Goal: Check status: Check status

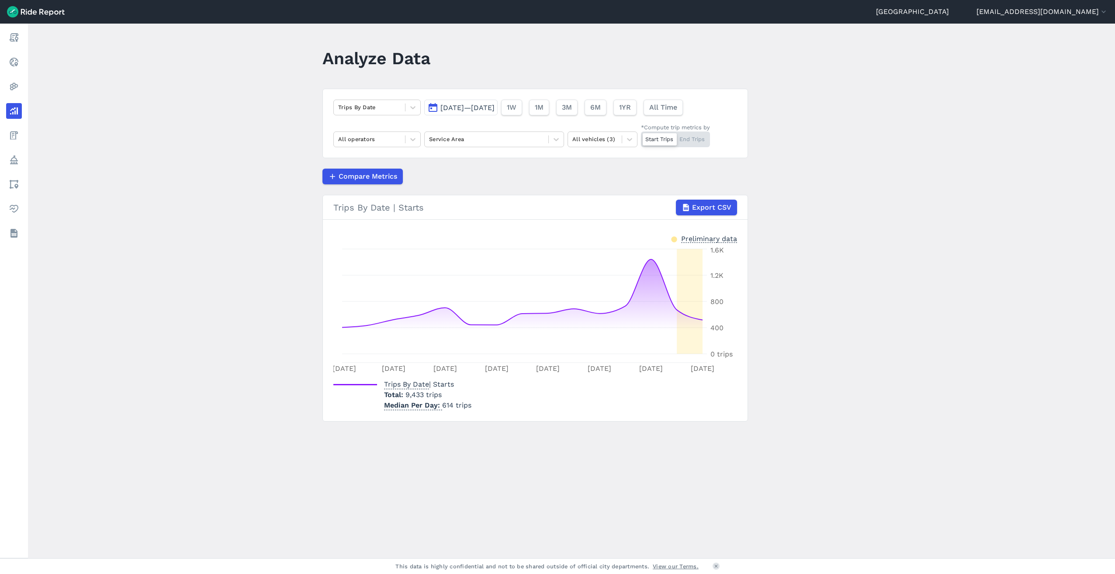
click at [487, 107] on span "[DATE]—[DATE]" at bounding box center [467, 108] width 54 height 8
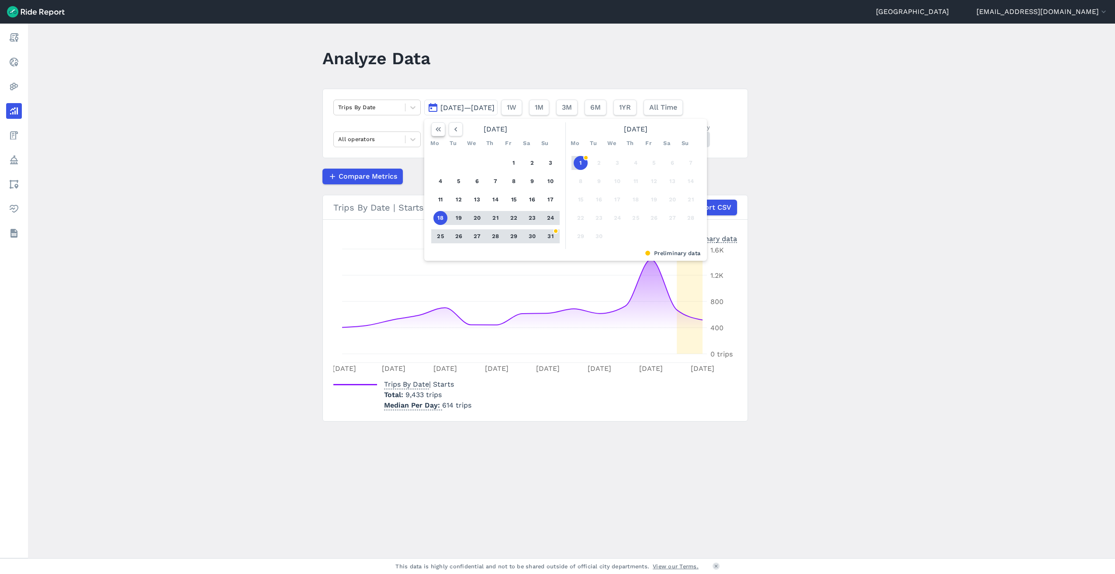
click at [439, 129] on icon "button" at bounding box center [438, 129] width 9 height 9
click at [693, 129] on use "button" at bounding box center [692, 129] width 5 height 4
click at [453, 127] on icon "button" at bounding box center [455, 129] width 9 height 9
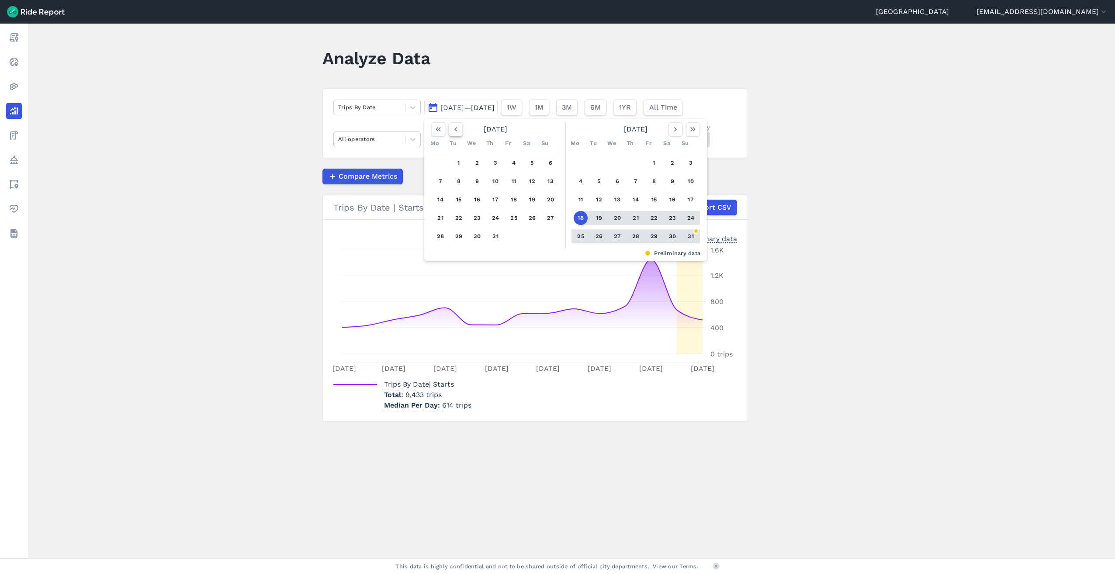
click at [453, 127] on icon "button" at bounding box center [455, 129] width 9 height 9
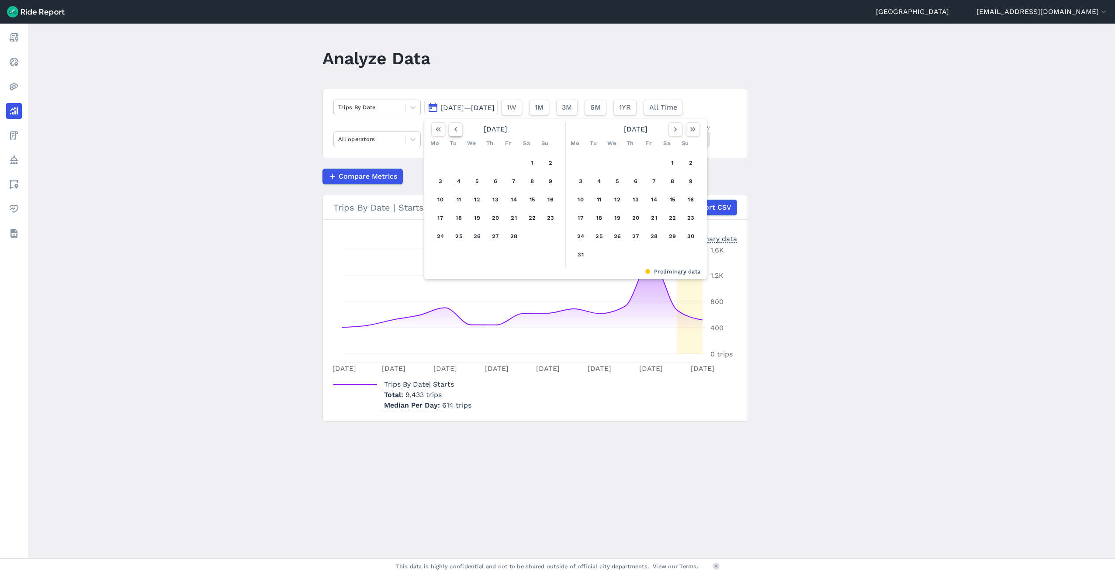
click at [453, 127] on icon "button" at bounding box center [455, 129] width 9 height 9
click at [455, 163] on button "1" at bounding box center [459, 163] width 14 height 14
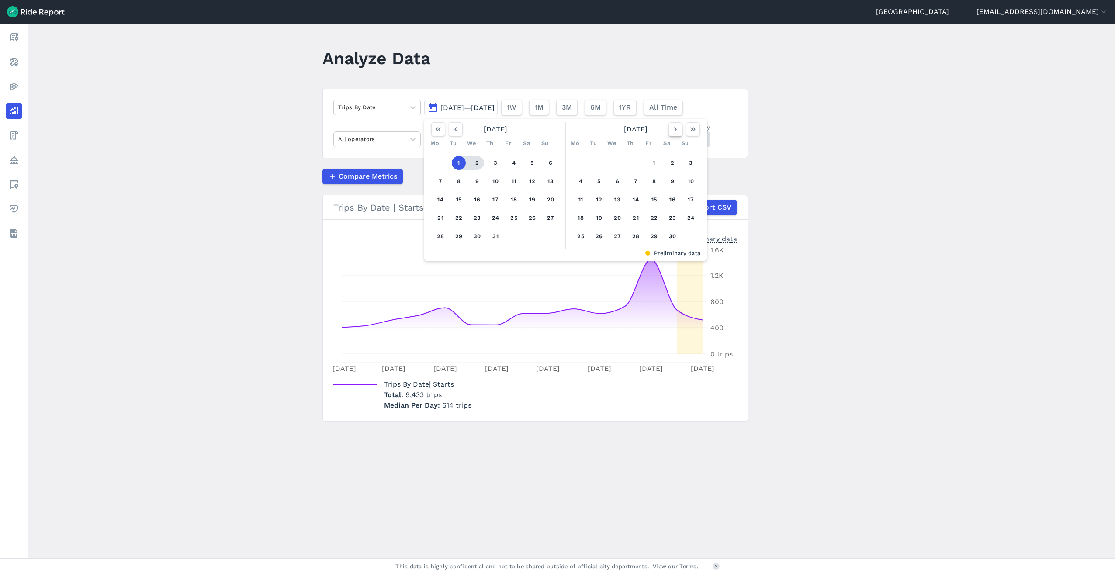
click at [674, 131] on icon "button" at bounding box center [675, 129] width 9 height 9
click at [673, 131] on icon "button" at bounding box center [675, 129] width 9 height 9
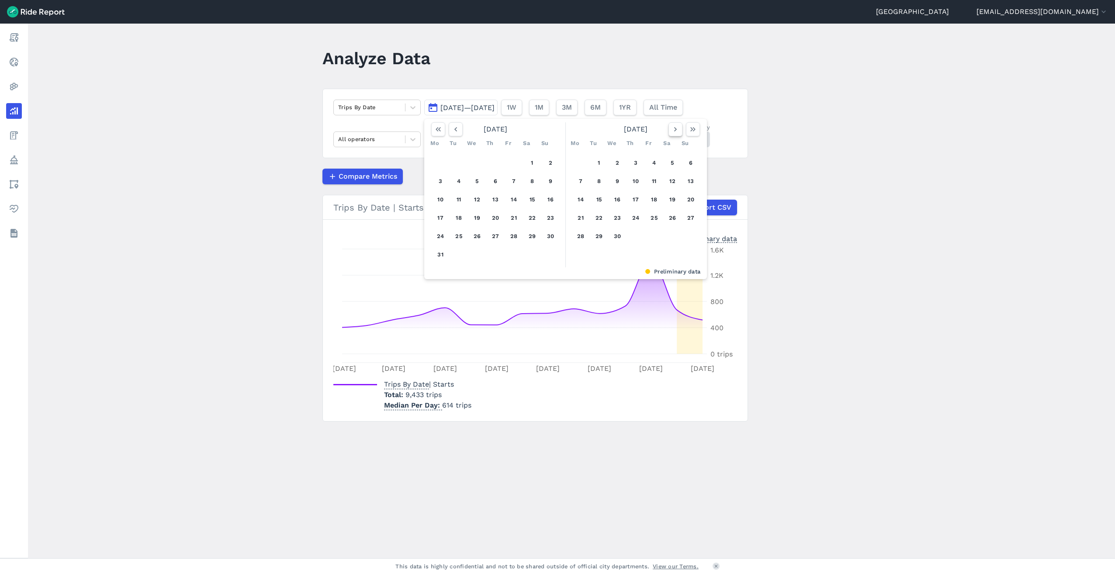
click at [673, 131] on icon "button" at bounding box center [675, 129] width 9 height 9
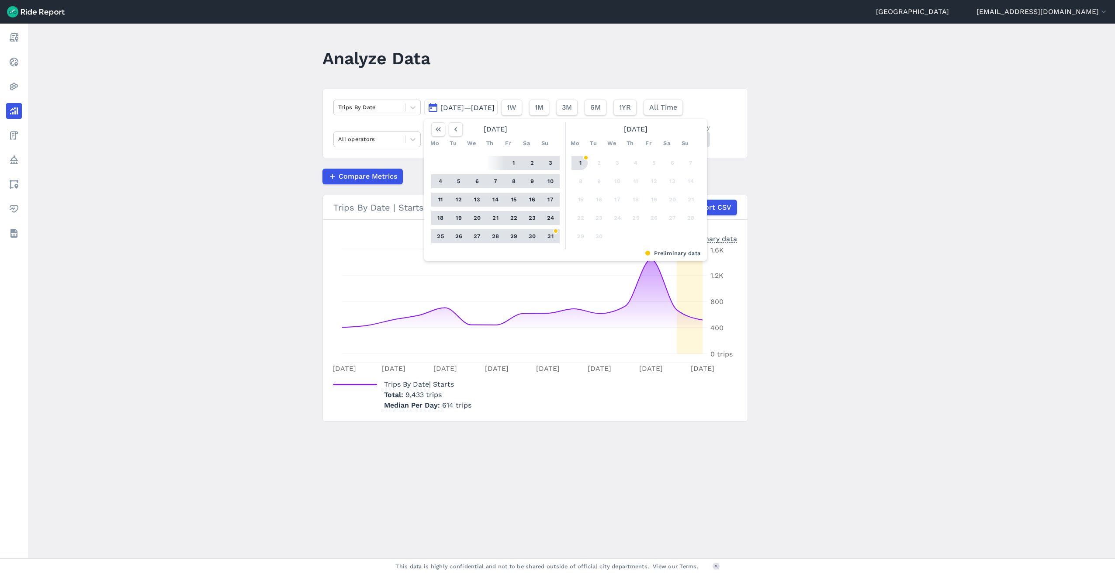
click at [580, 163] on button "1" at bounding box center [580, 163] width 14 height 14
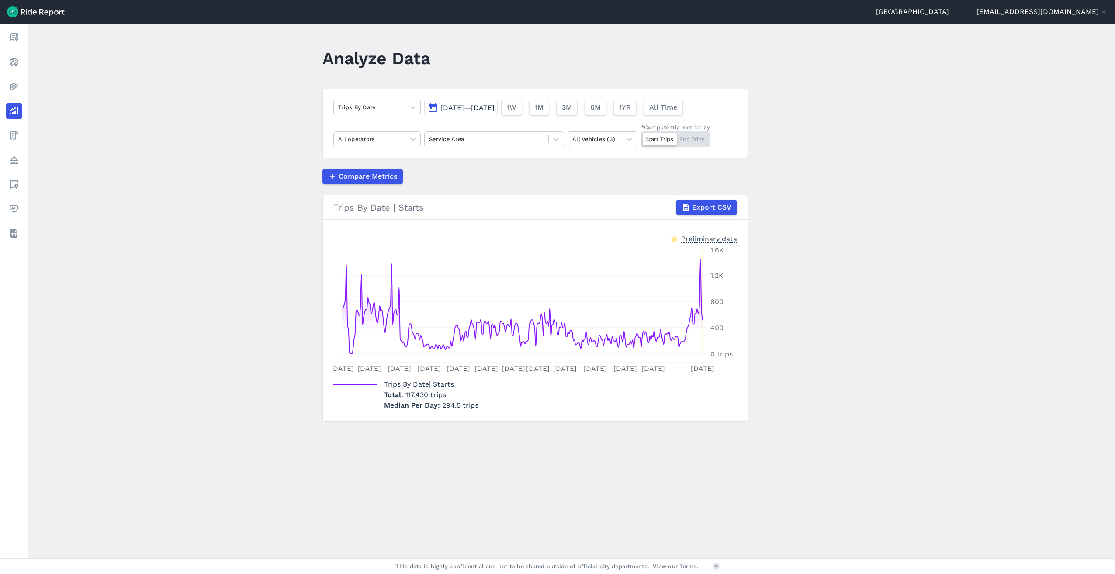
click at [494, 105] on span "[DATE]—[DATE]" at bounding box center [467, 108] width 54 height 8
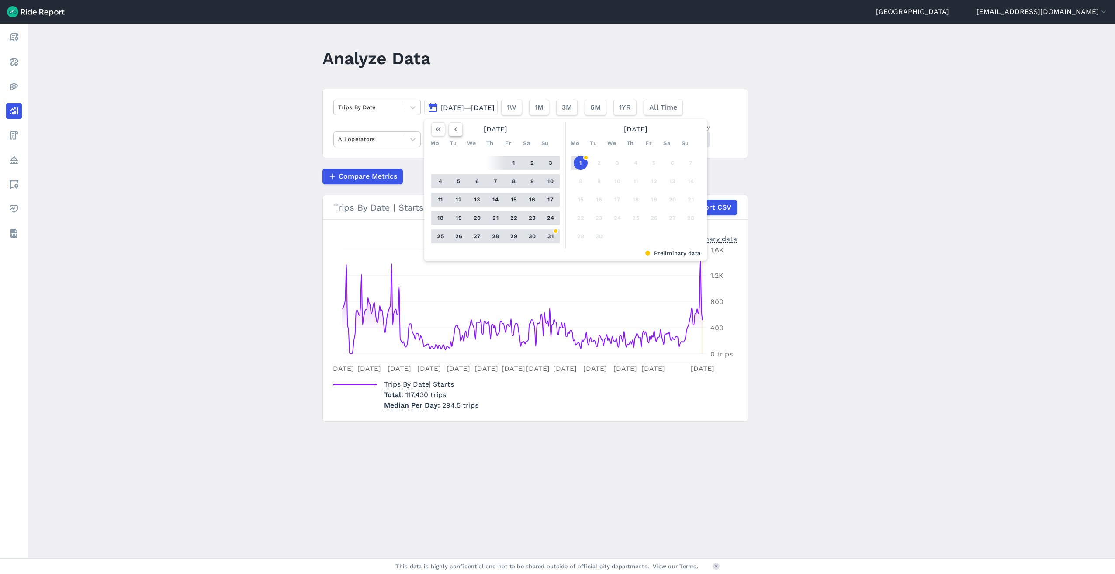
click at [451, 128] on icon "button" at bounding box center [455, 129] width 9 height 9
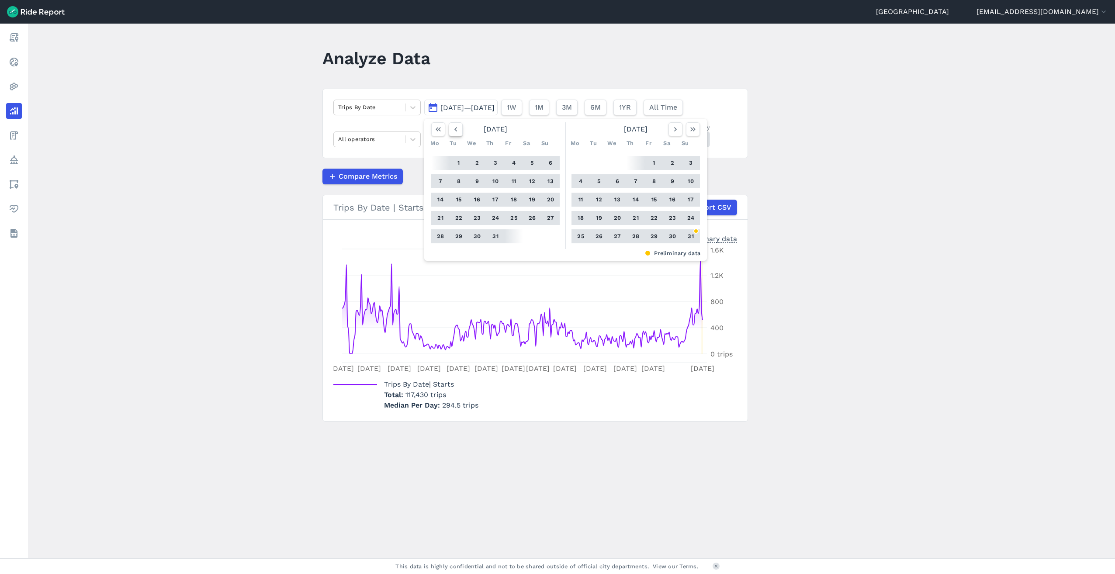
click at [451, 128] on icon "button" at bounding box center [455, 129] width 9 height 9
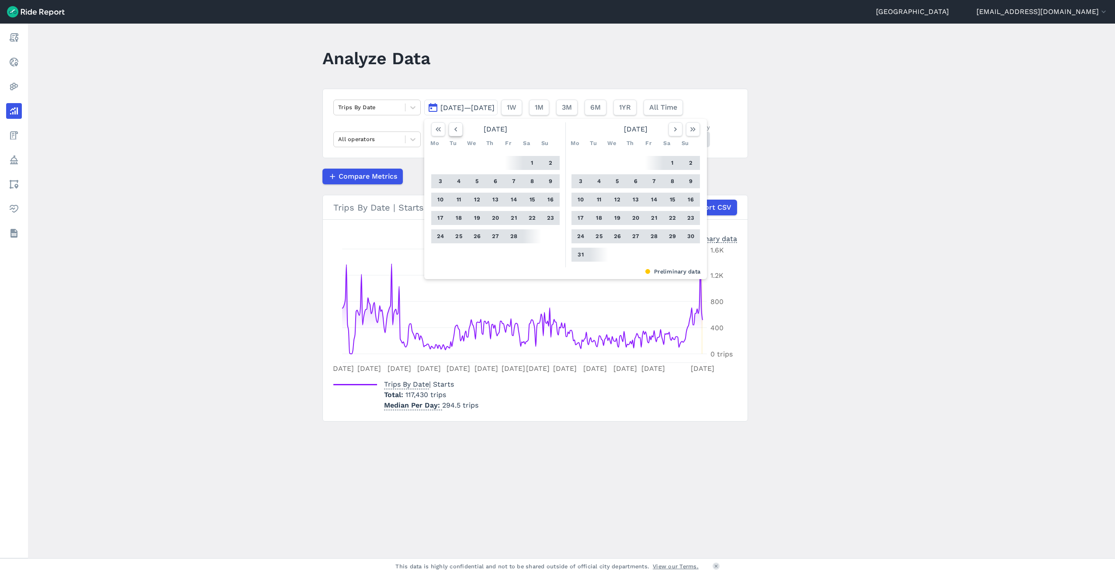
click at [451, 128] on icon "button" at bounding box center [455, 129] width 9 height 9
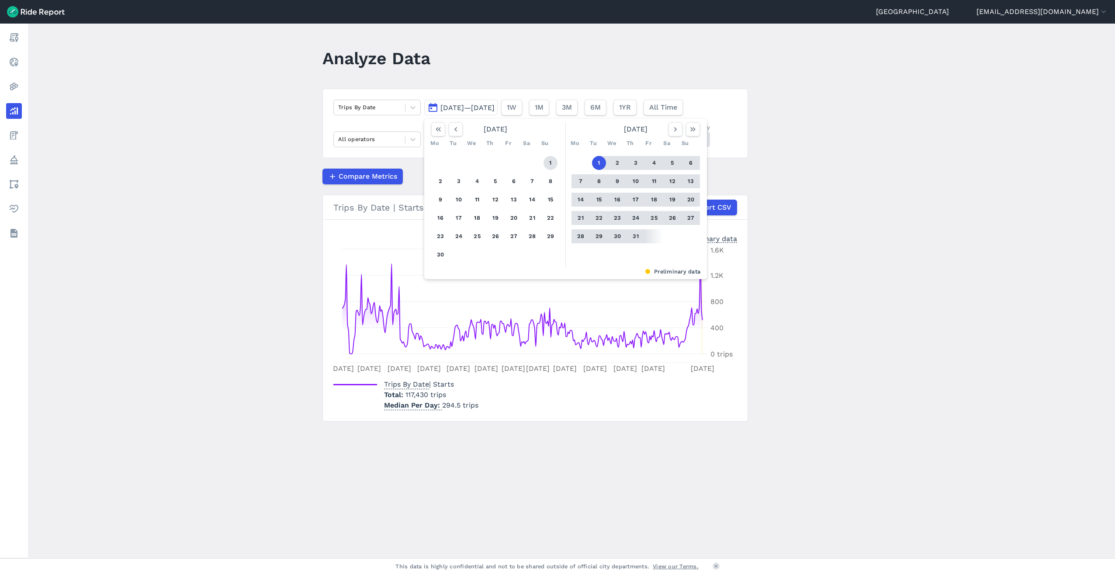
click at [549, 163] on button "1" at bounding box center [550, 163] width 14 height 14
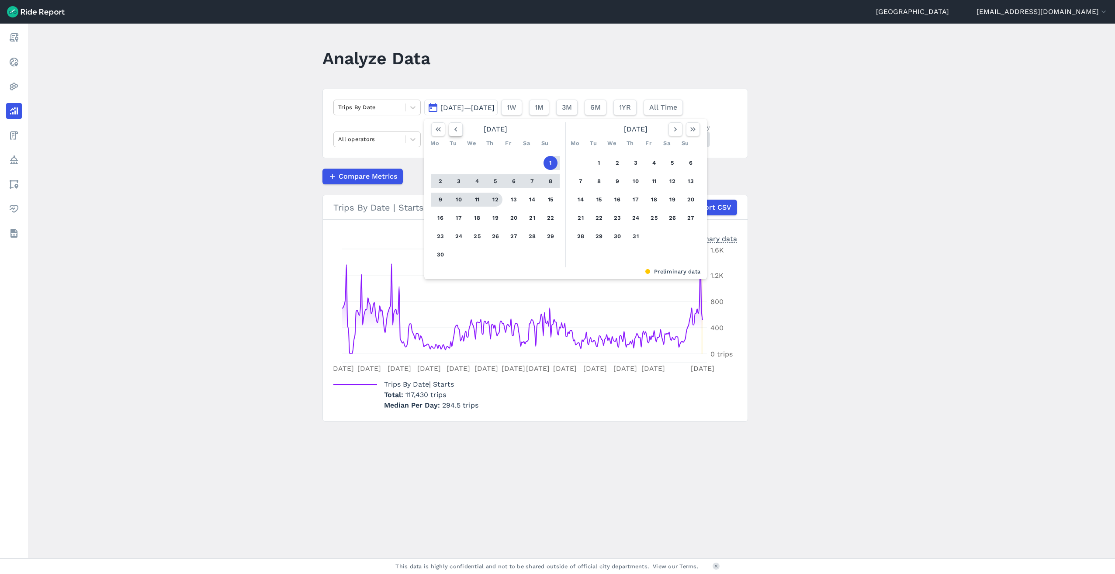
click at [455, 126] on icon "button" at bounding box center [455, 129] width 9 height 9
click at [533, 237] on button "31" at bounding box center [532, 236] width 14 height 14
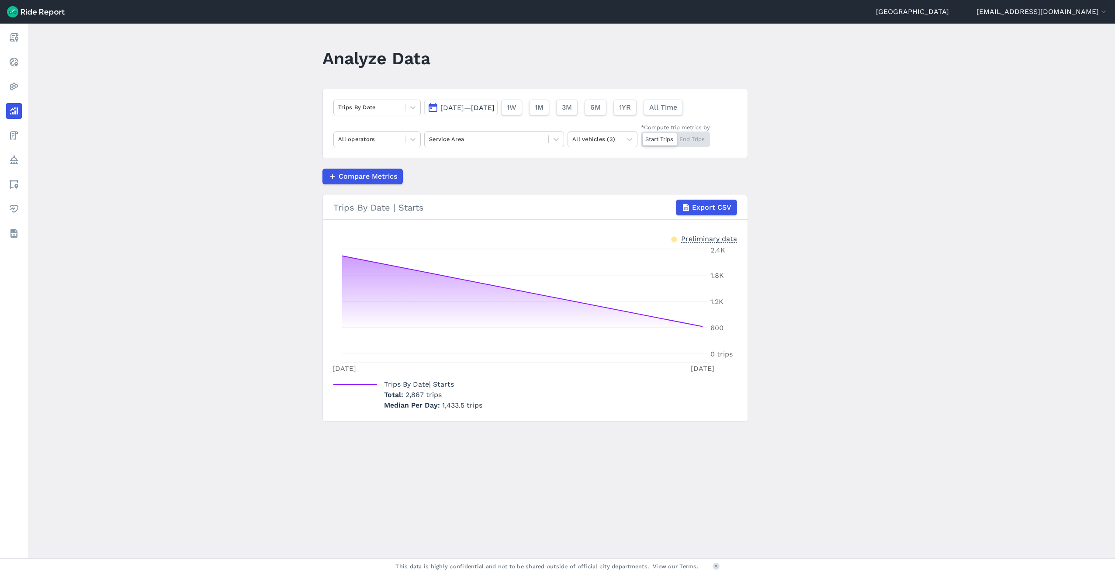
click at [493, 112] on button "[DATE]—[DATE]" at bounding box center [460, 108] width 73 height 16
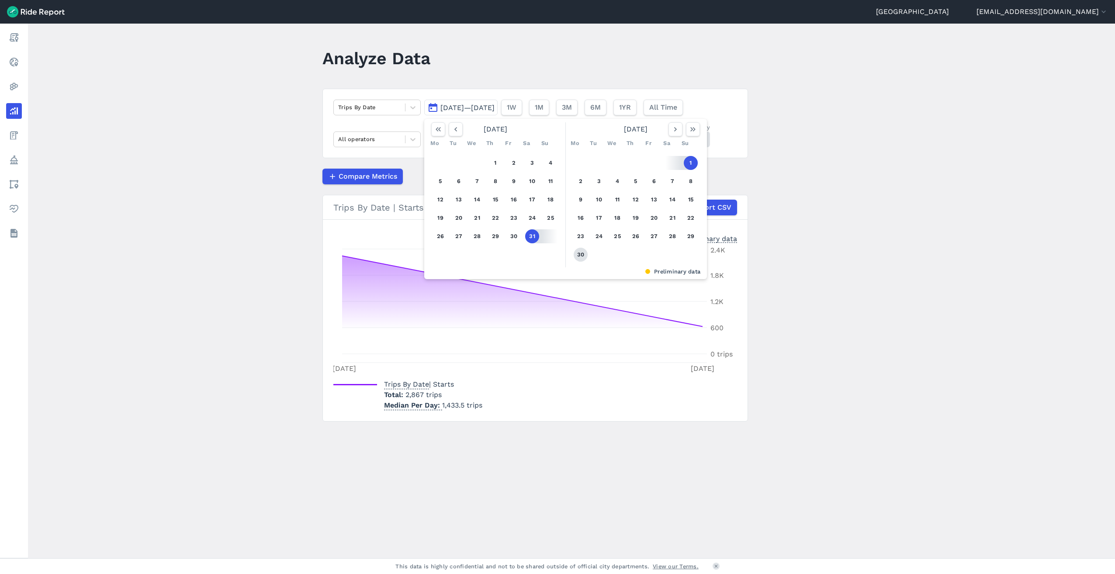
click at [582, 253] on button "30" at bounding box center [580, 255] width 14 height 14
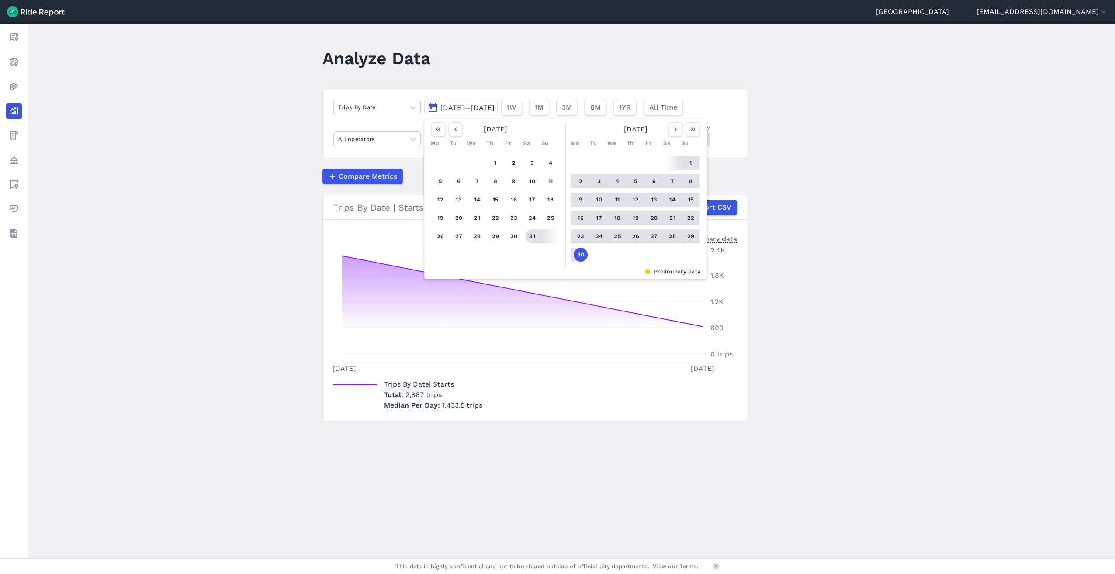
click at [529, 233] on button "31" at bounding box center [532, 236] width 14 height 14
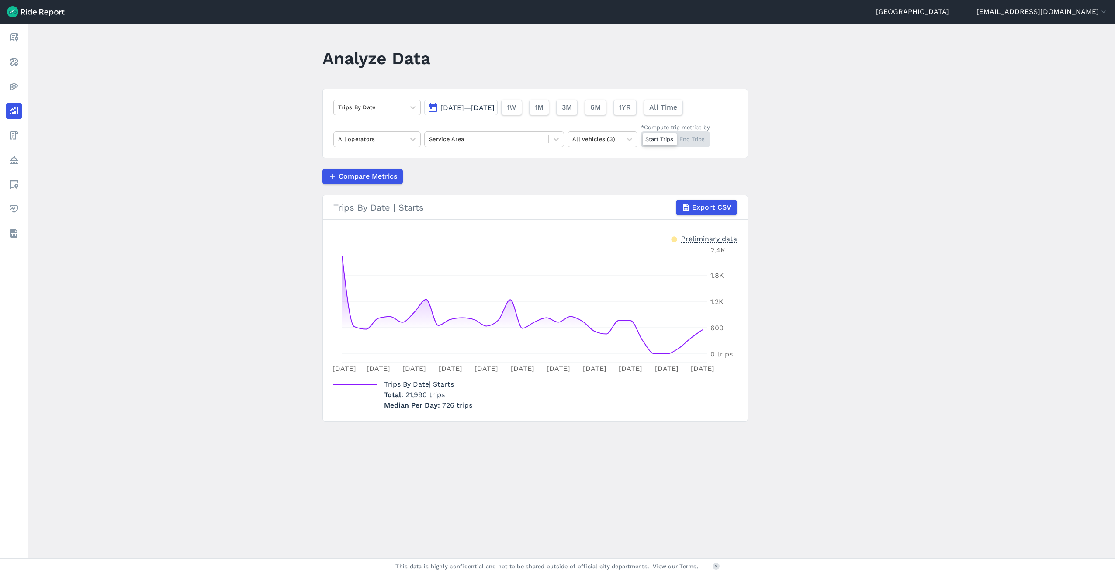
click at [493, 105] on span "[DATE]—[DATE]" at bounding box center [467, 108] width 54 height 8
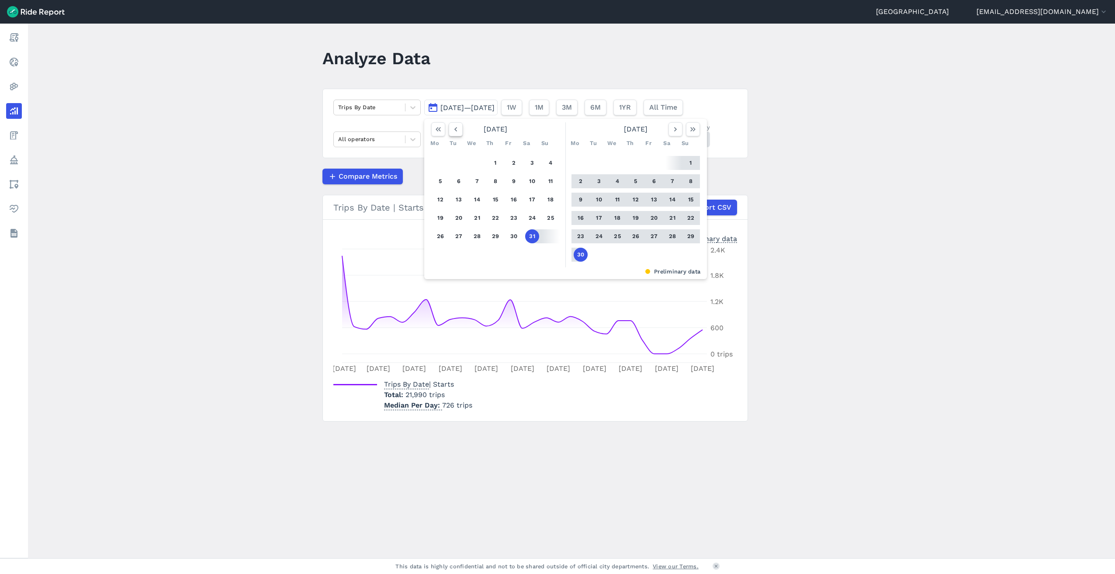
click at [453, 130] on icon "button" at bounding box center [455, 129] width 9 height 9
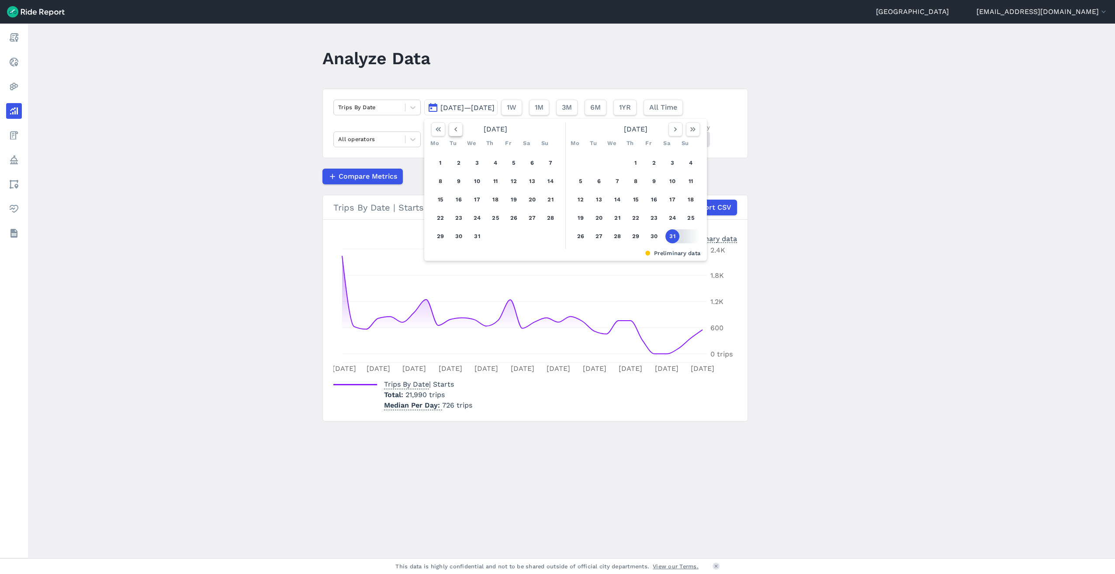
click at [453, 130] on icon "button" at bounding box center [455, 129] width 9 height 9
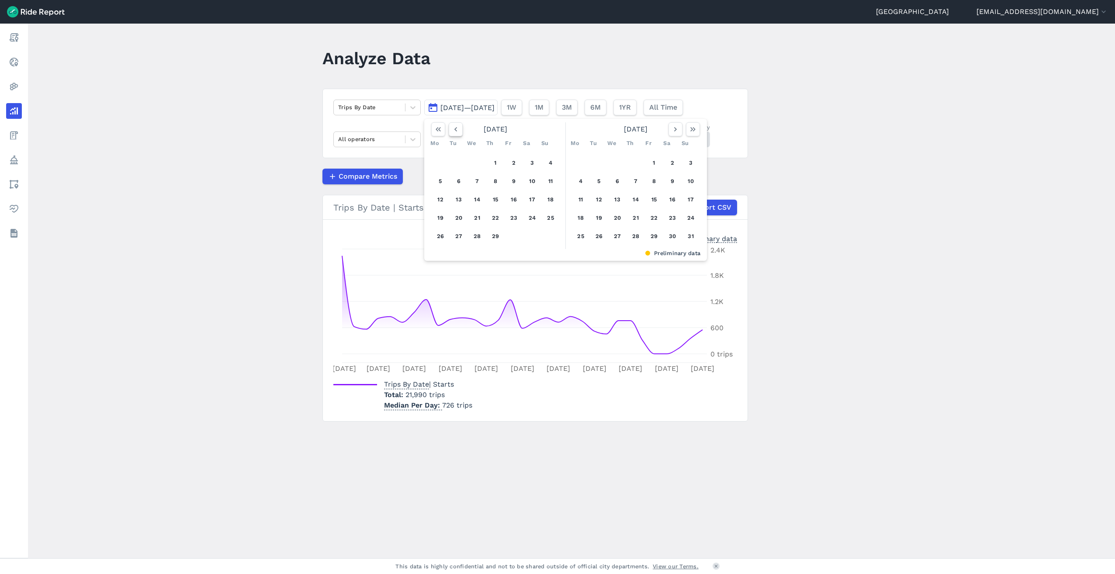
click at [453, 130] on icon "button" at bounding box center [455, 129] width 9 height 9
click at [551, 162] on button "1" at bounding box center [550, 163] width 14 height 14
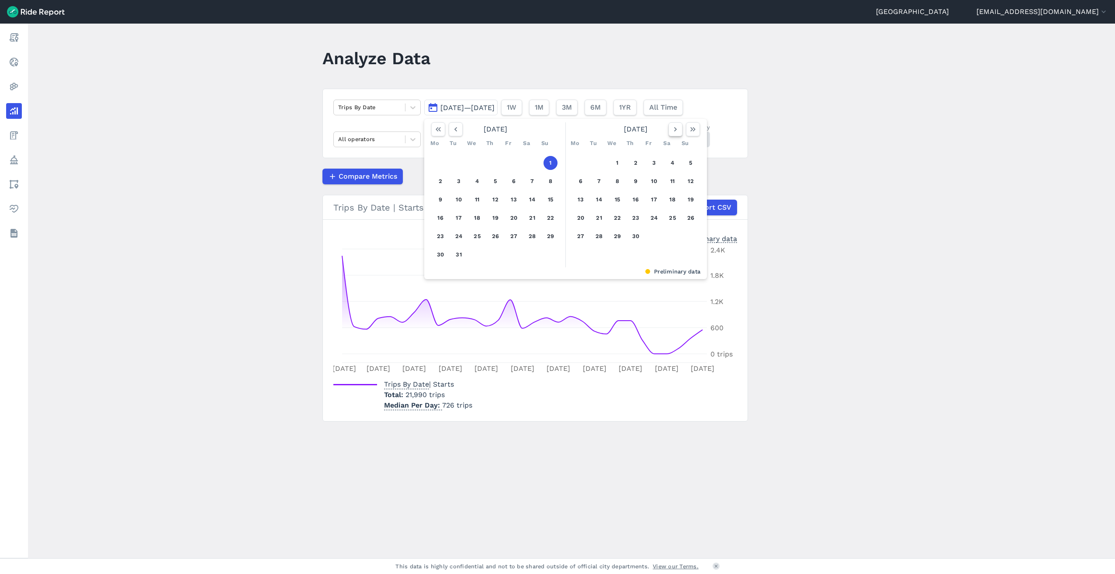
click at [677, 128] on icon "button" at bounding box center [675, 129] width 9 height 9
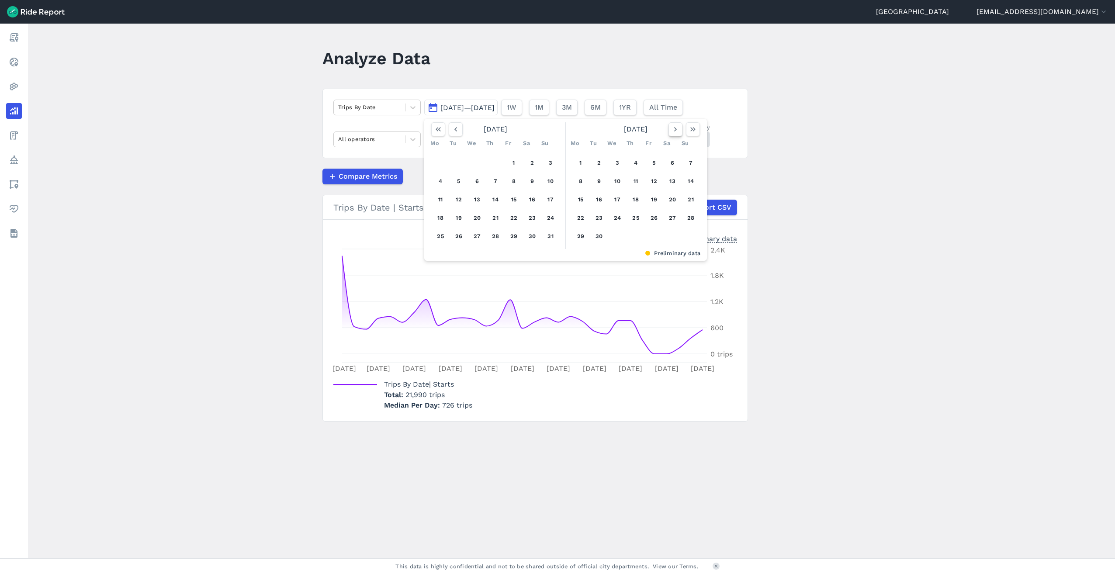
click at [677, 128] on icon "button" at bounding box center [675, 129] width 9 height 9
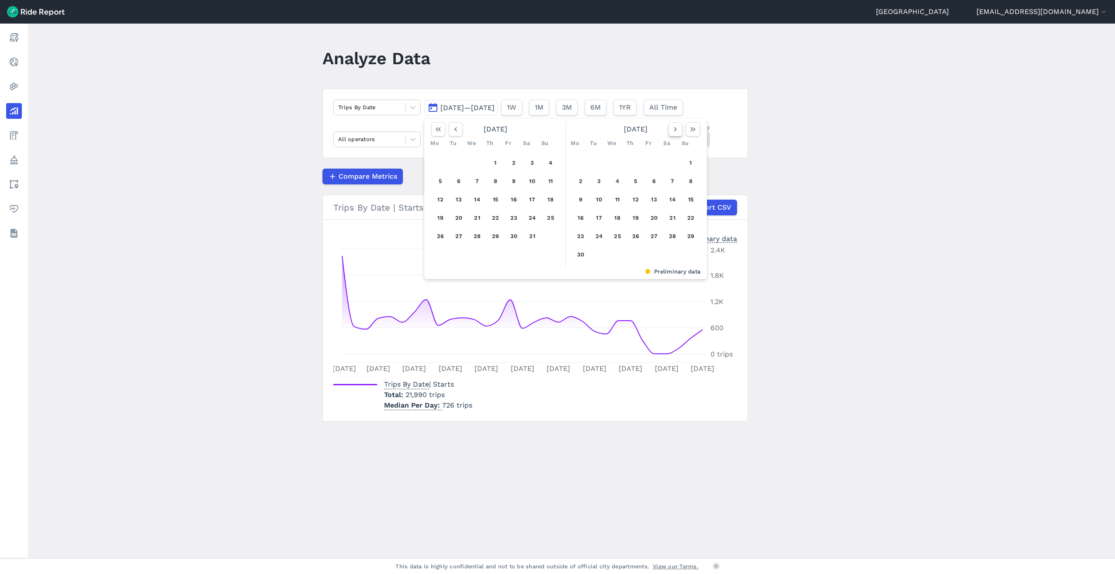
click at [677, 128] on icon "button" at bounding box center [675, 129] width 9 height 9
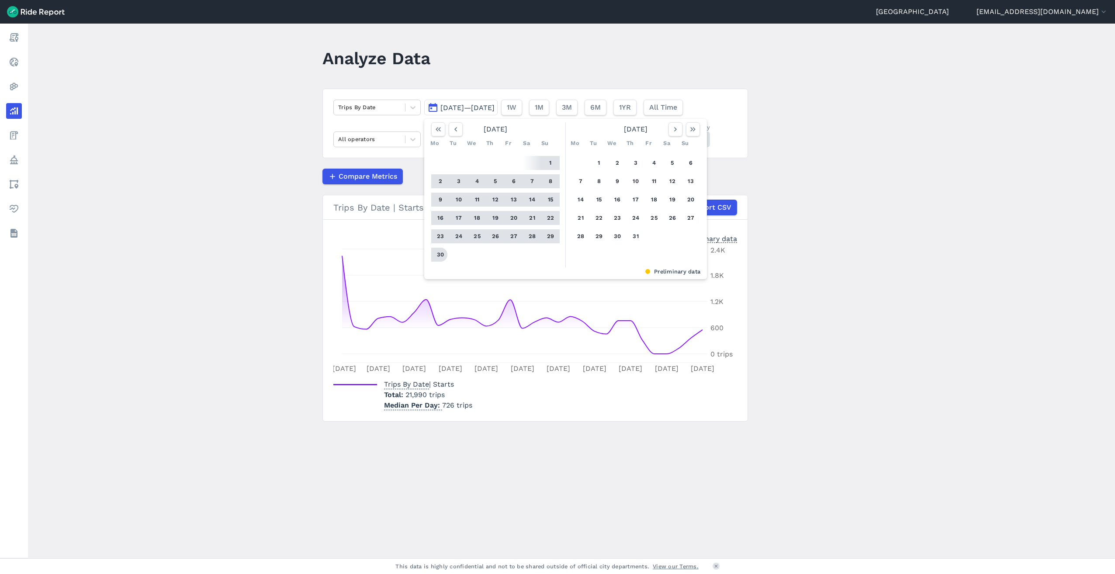
click at [435, 253] on button "30" at bounding box center [440, 255] width 14 height 14
